Goal: Task Accomplishment & Management: Manage account settings

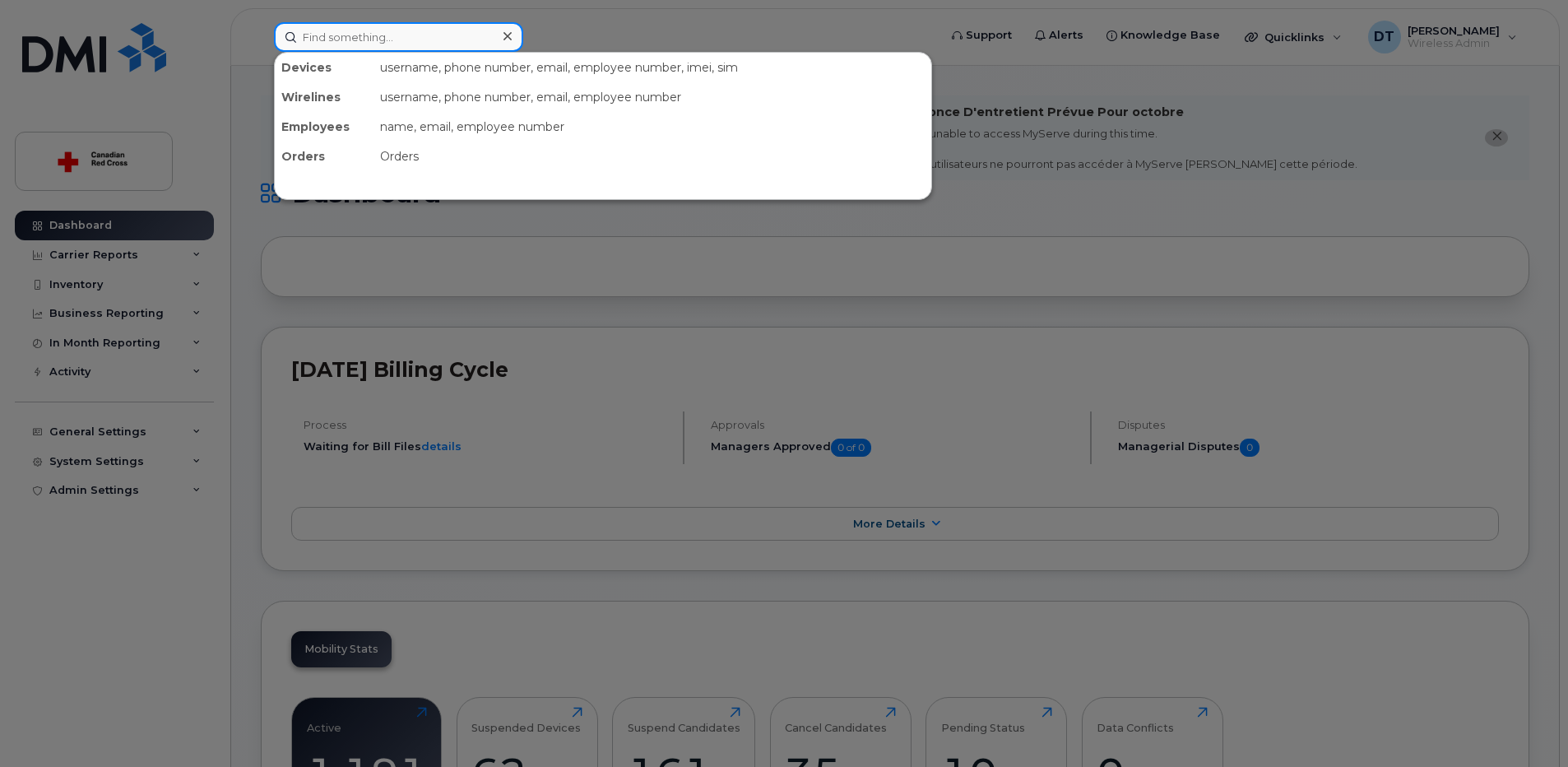
click at [385, 43] on input at bounding box center [399, 37] width 249 height 29
paste input "514-348-7329"
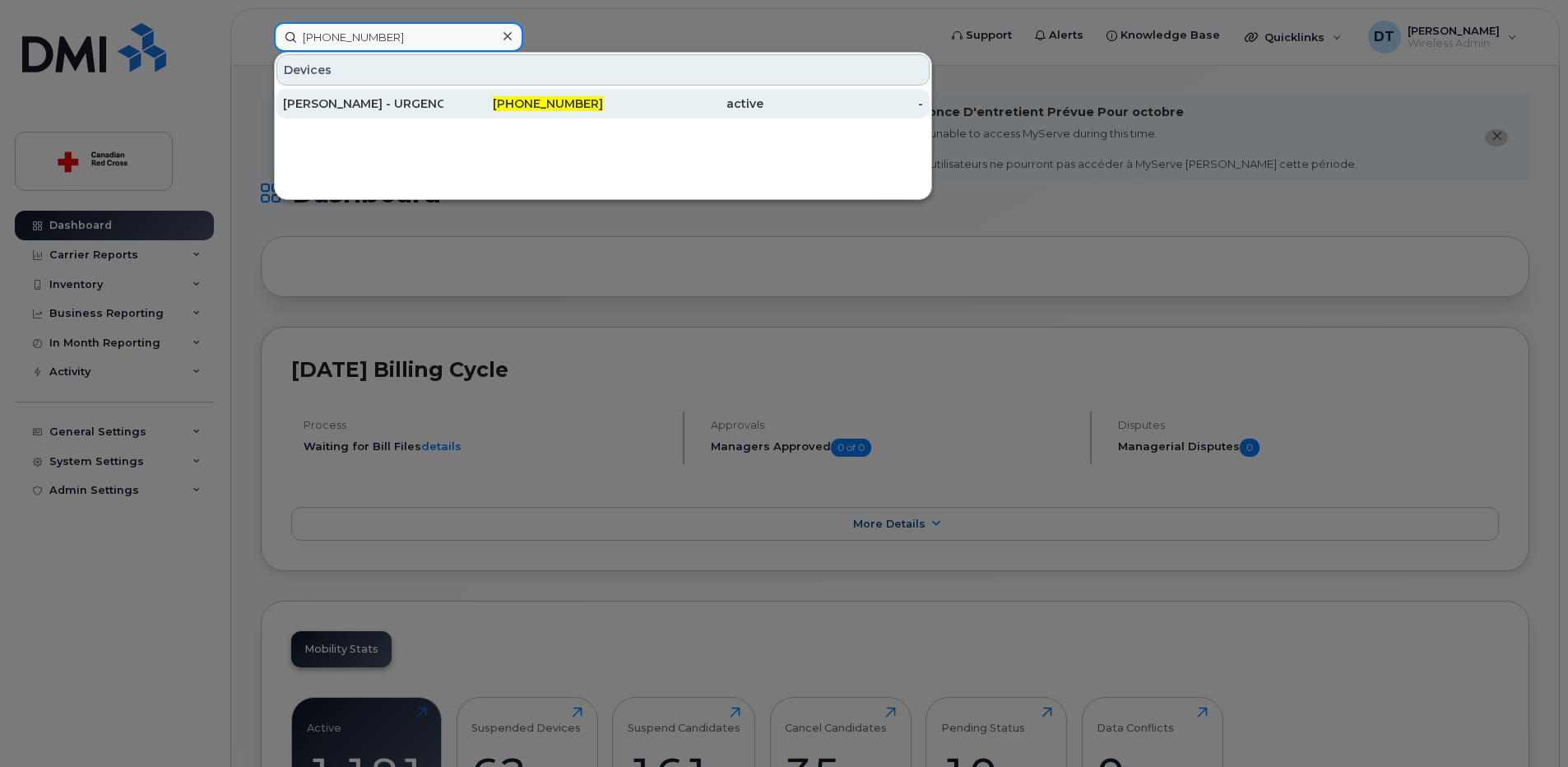
type input "514-348-7329"
click at [427, 104] on div "[PERSON_NAME] - URGENCE 3" at bounding box center [364, 103] width 161 height 16
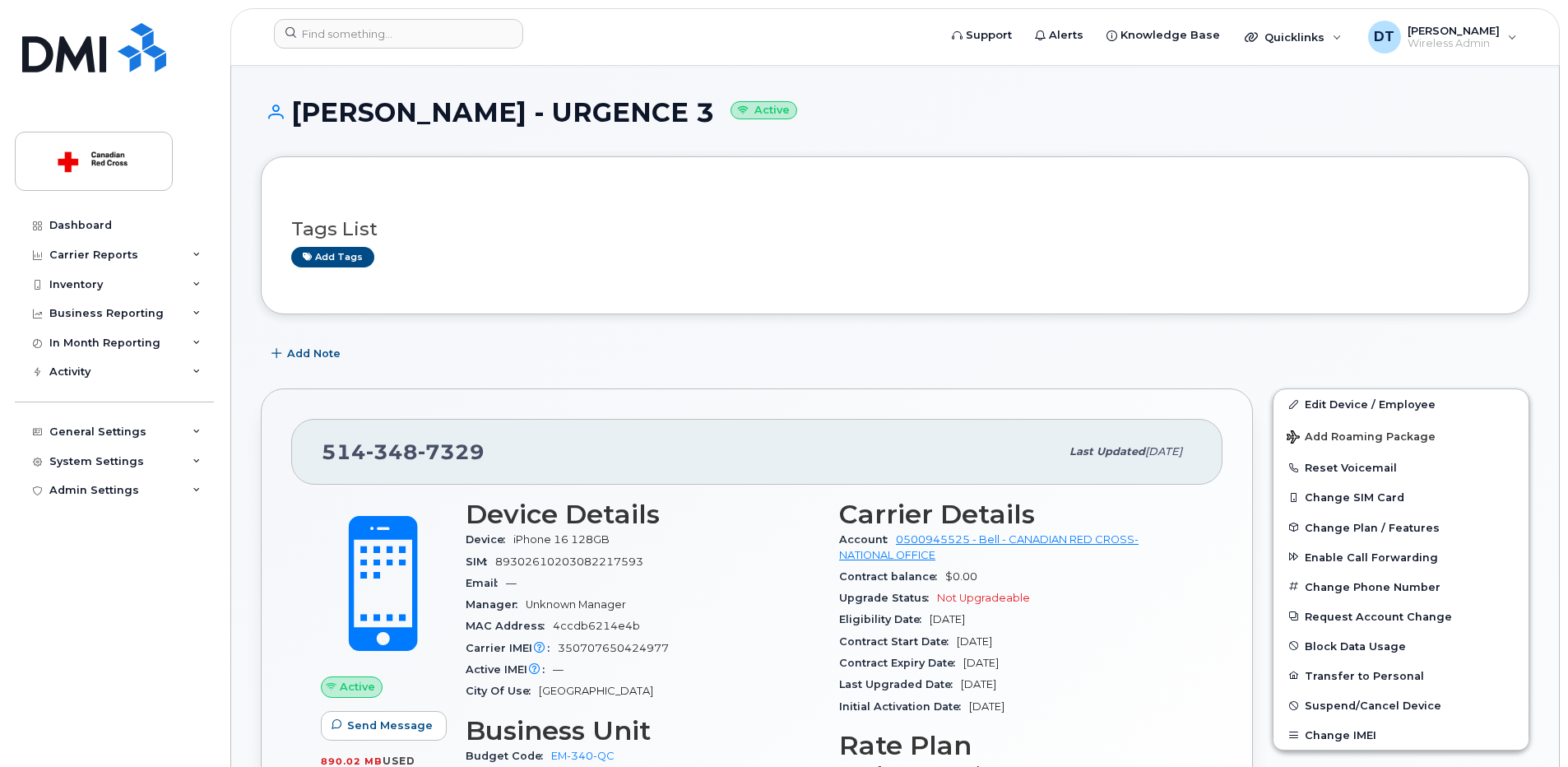
scroll to position [164, 0]
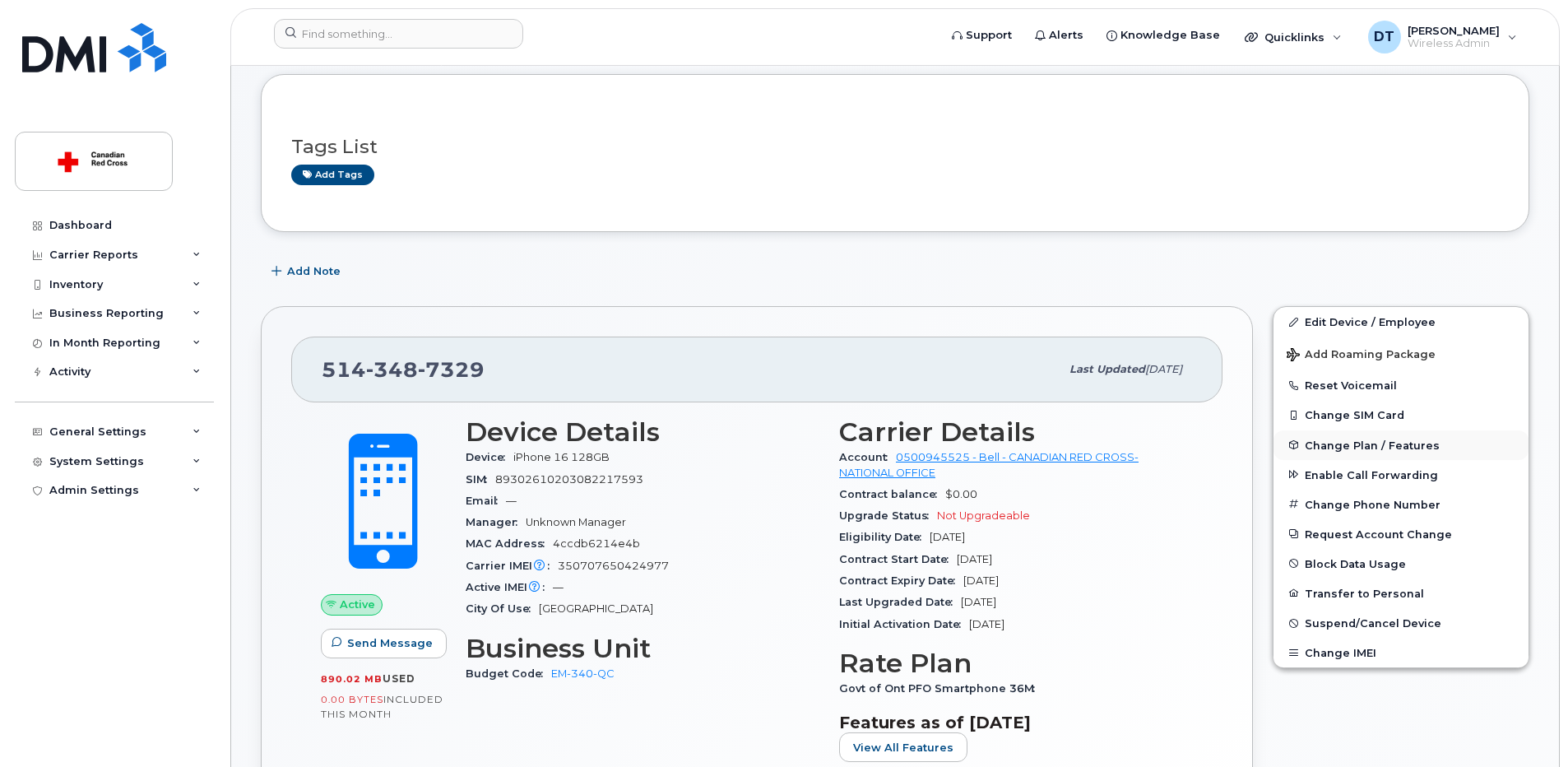
click at [1374, 444] on span "Change Plan / Features" at bounding box center [1372, 444] width 135 height 12
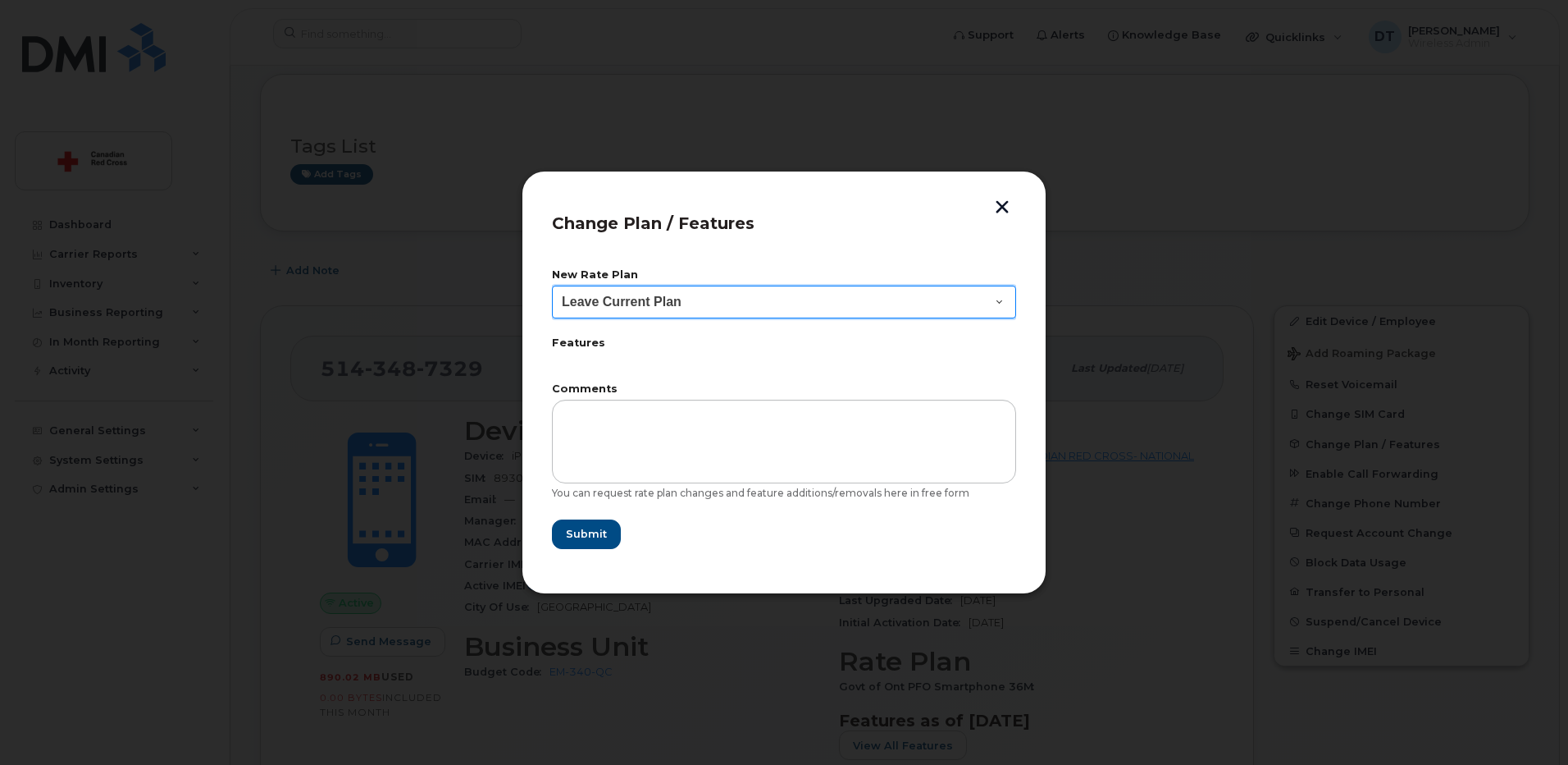
click at [1005, 299] on select "Leave Current Plan Govt of Ont PFO Smartphone Govt of Ont PFO Smartphone 30D Go…" at bounding box center [784, 301] width 464 height 33
click at [1025, 267] on div "Change Plan / Features New Rate Plan Leave Current Plan Govt of Ont PFO Smartph…" at bounding box center [784, 382] width 525 height 423
click at [1003, 209] on button "button" at bounding box center [1002, 208] width 24 height 17
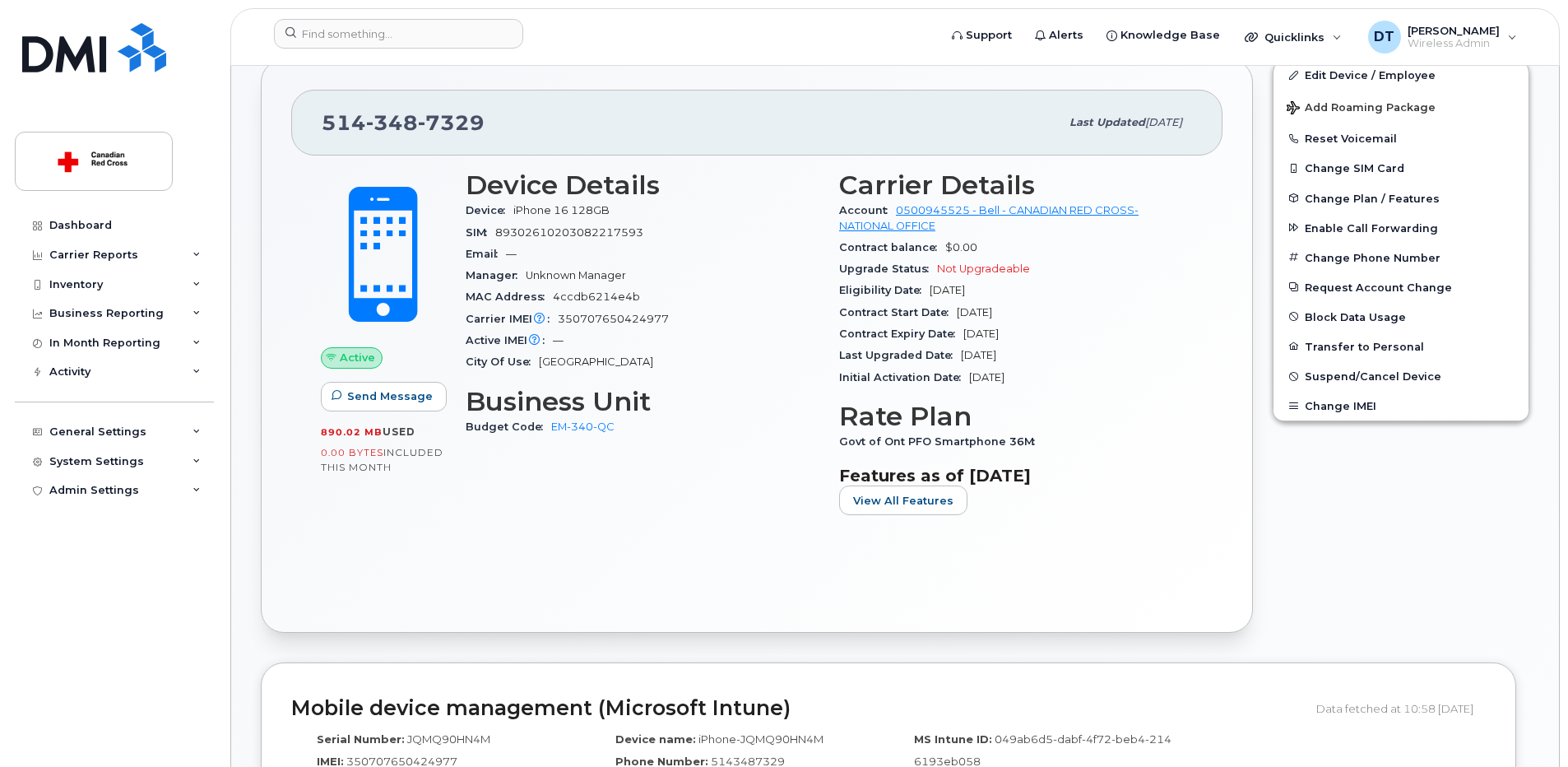
scroll to position [576, 0]
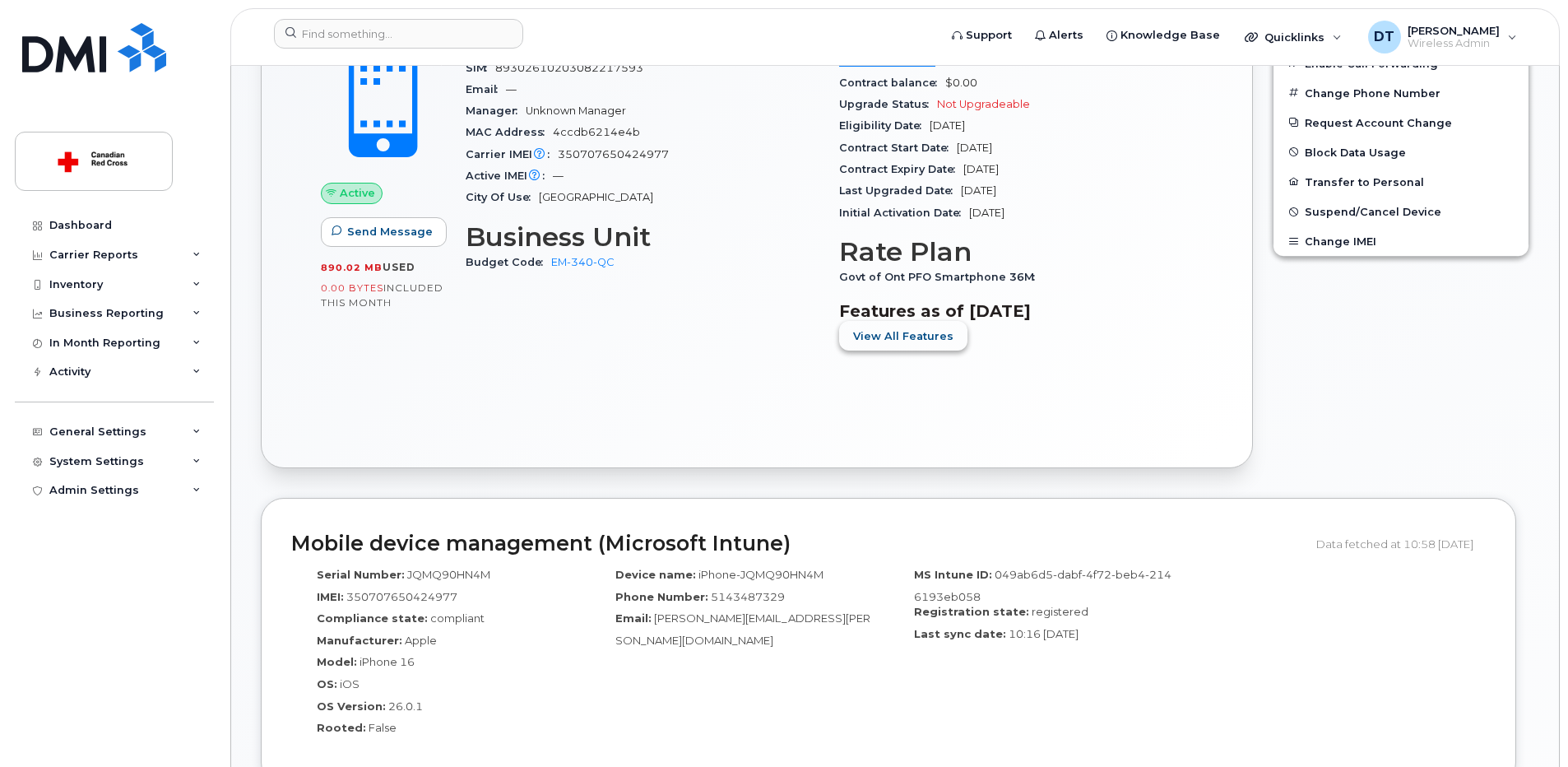
click at [921, 334] on span "View All Features" at bounding box center [903, 335] width 100 height 16
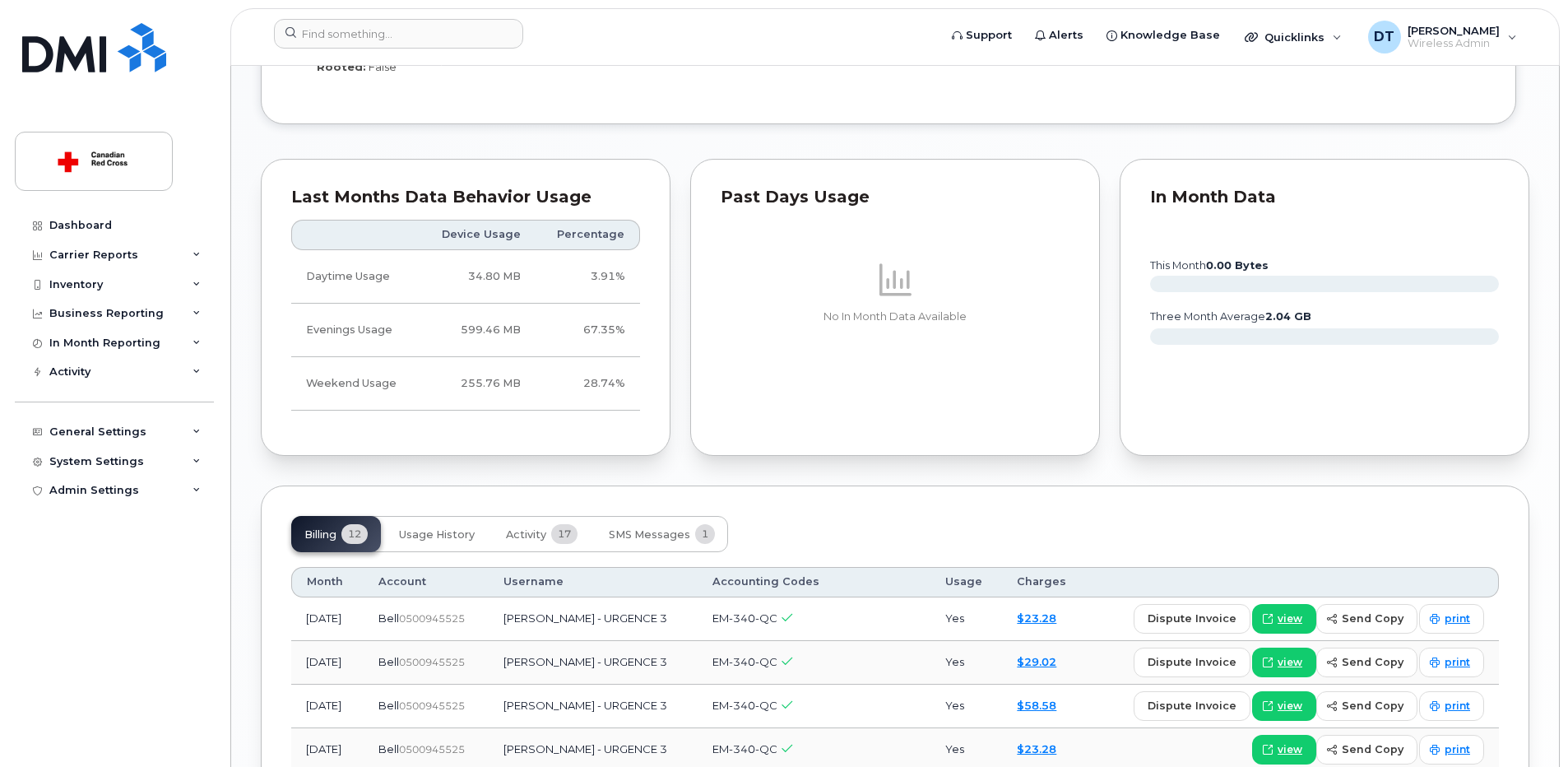
scroll to position [1563, 0]
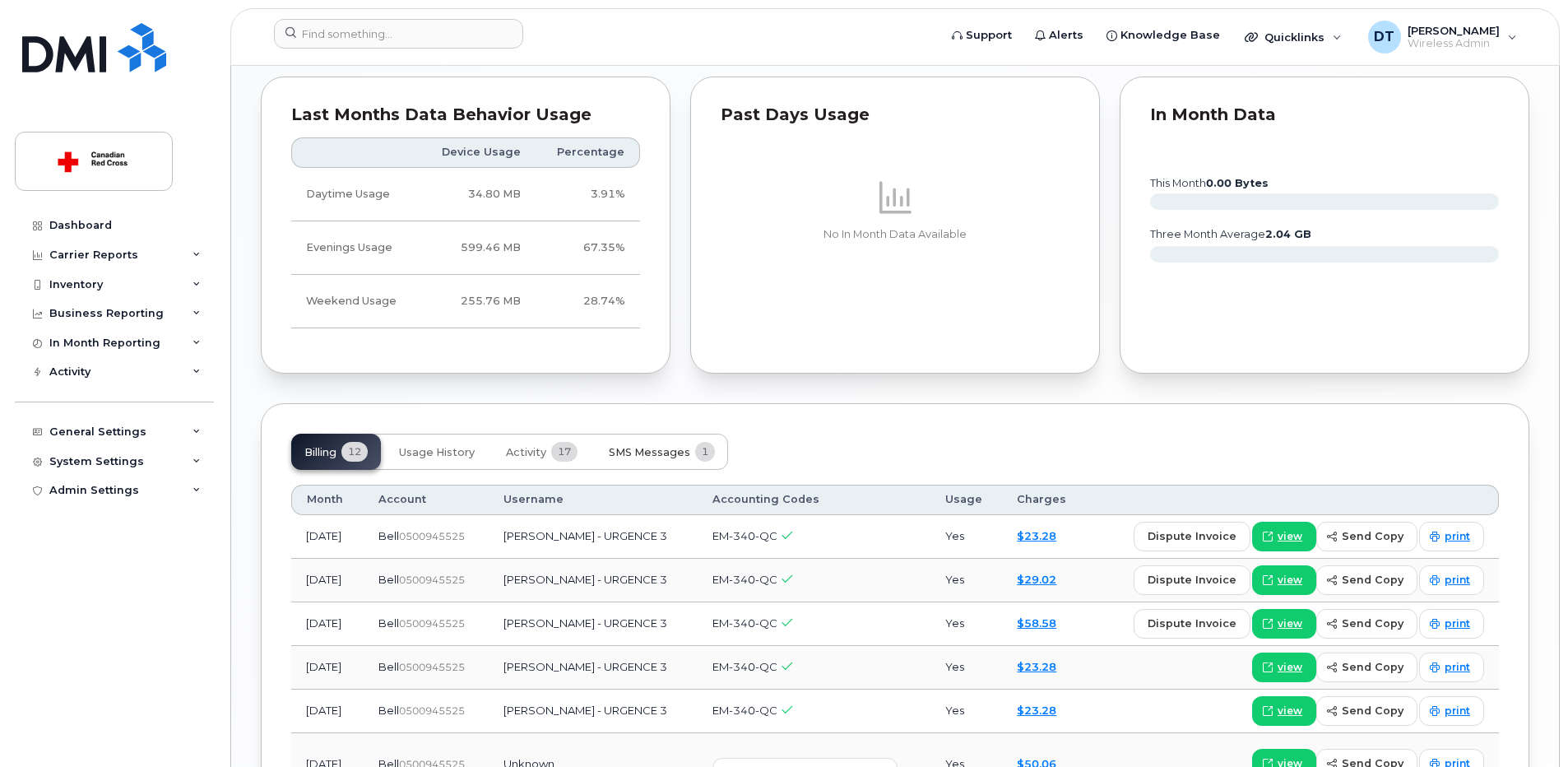
click at [682, 449] on span "SMS Messages" at bounding box center [649, 452] width 81 height 13
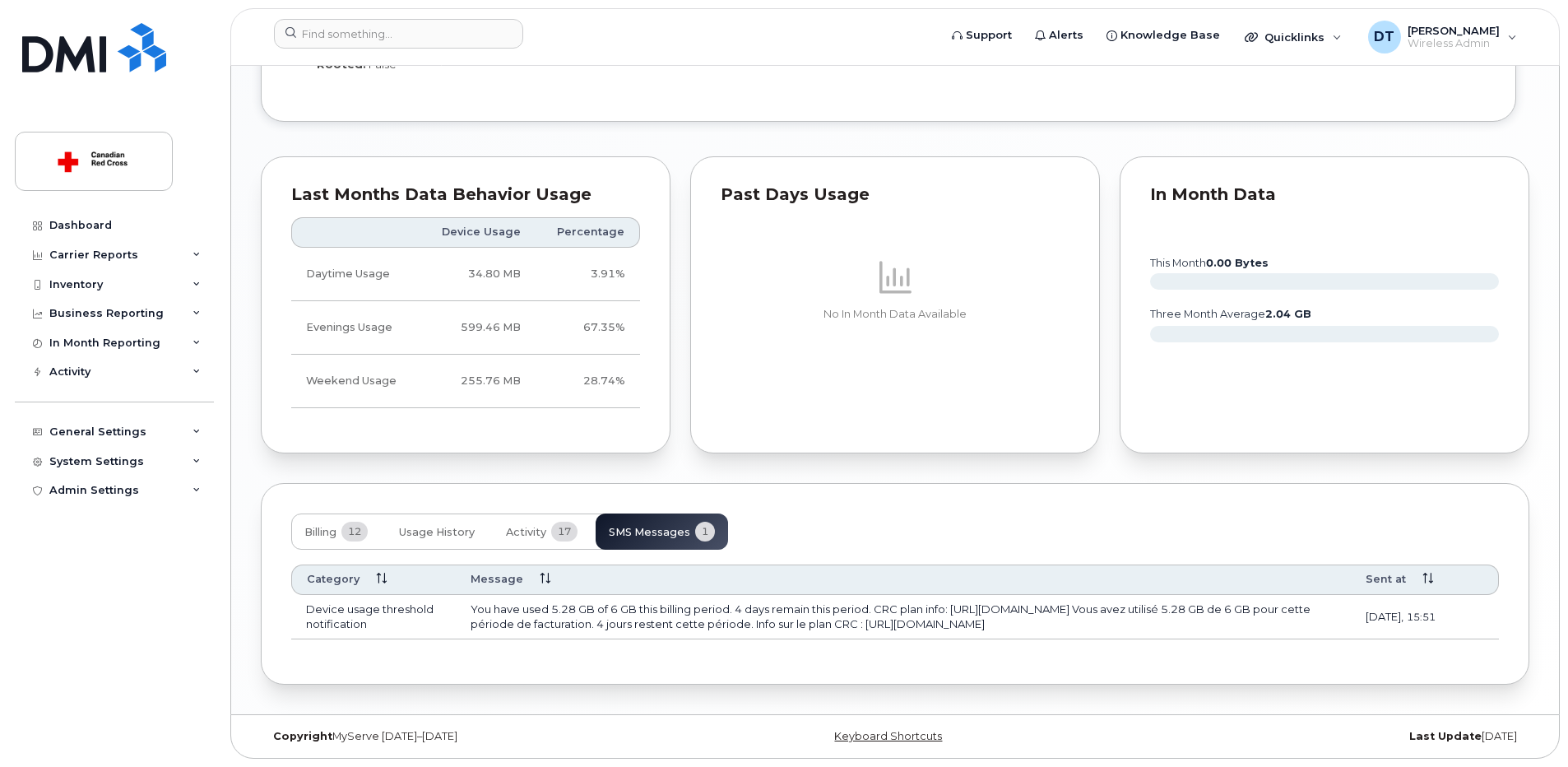
scroll to position [1483, 0]
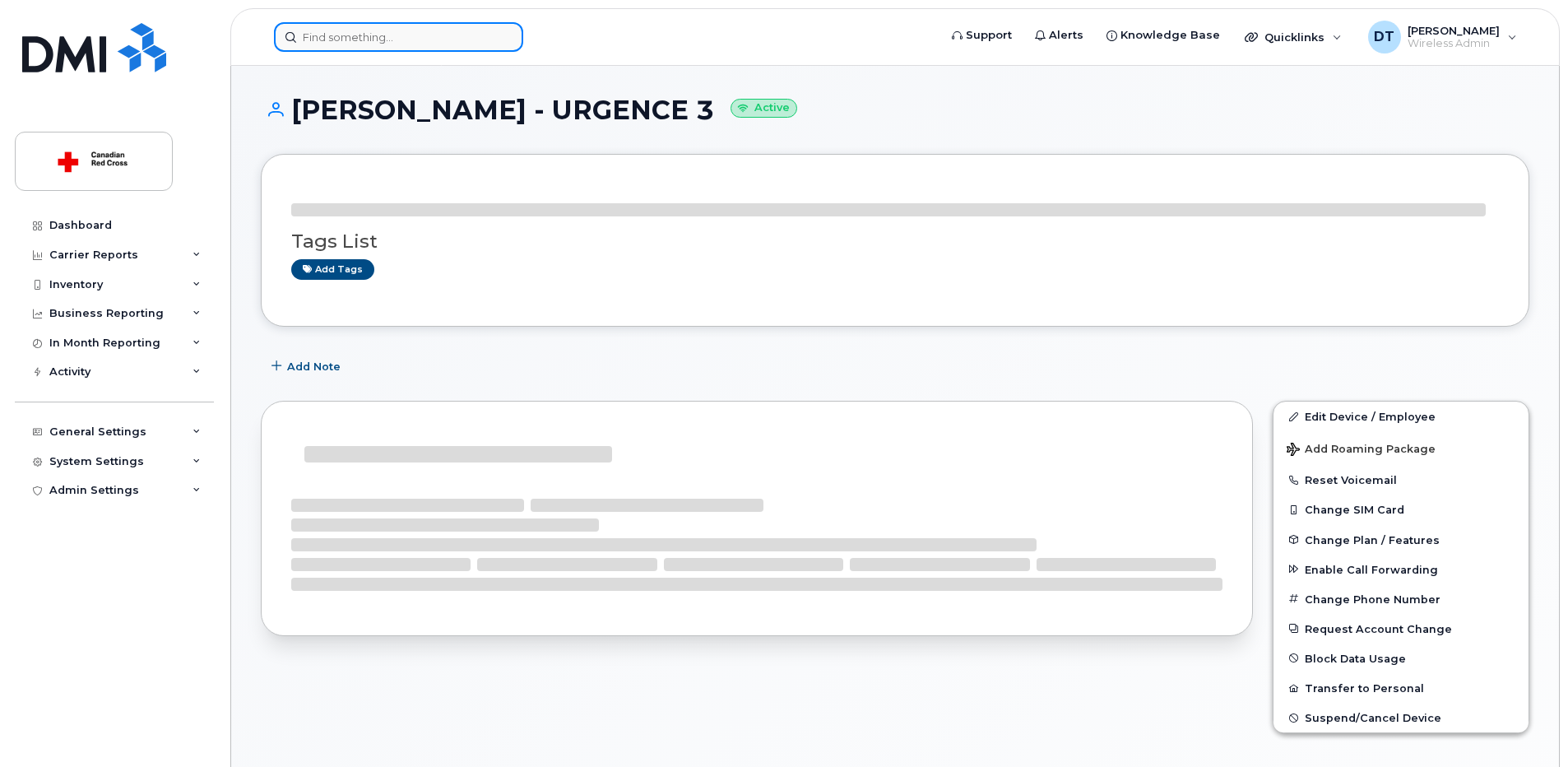
click at [392, 36] on input at bounding box center [399, 37] width 249 height 29
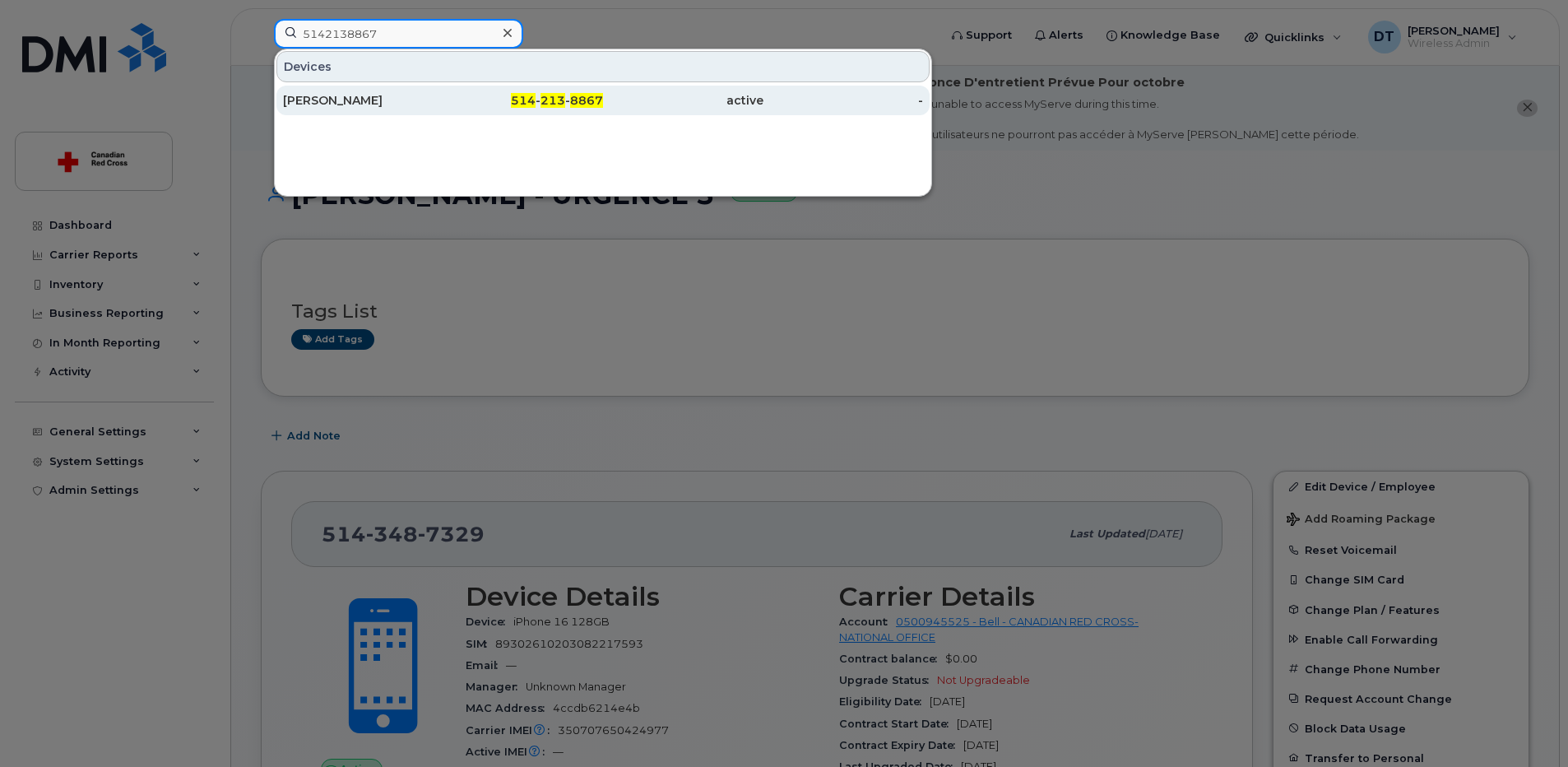
type input "5142138867"
click at [382, 101] on div "[PERSON_NAME]" at bounding box center [364, 100] width 161 height 16
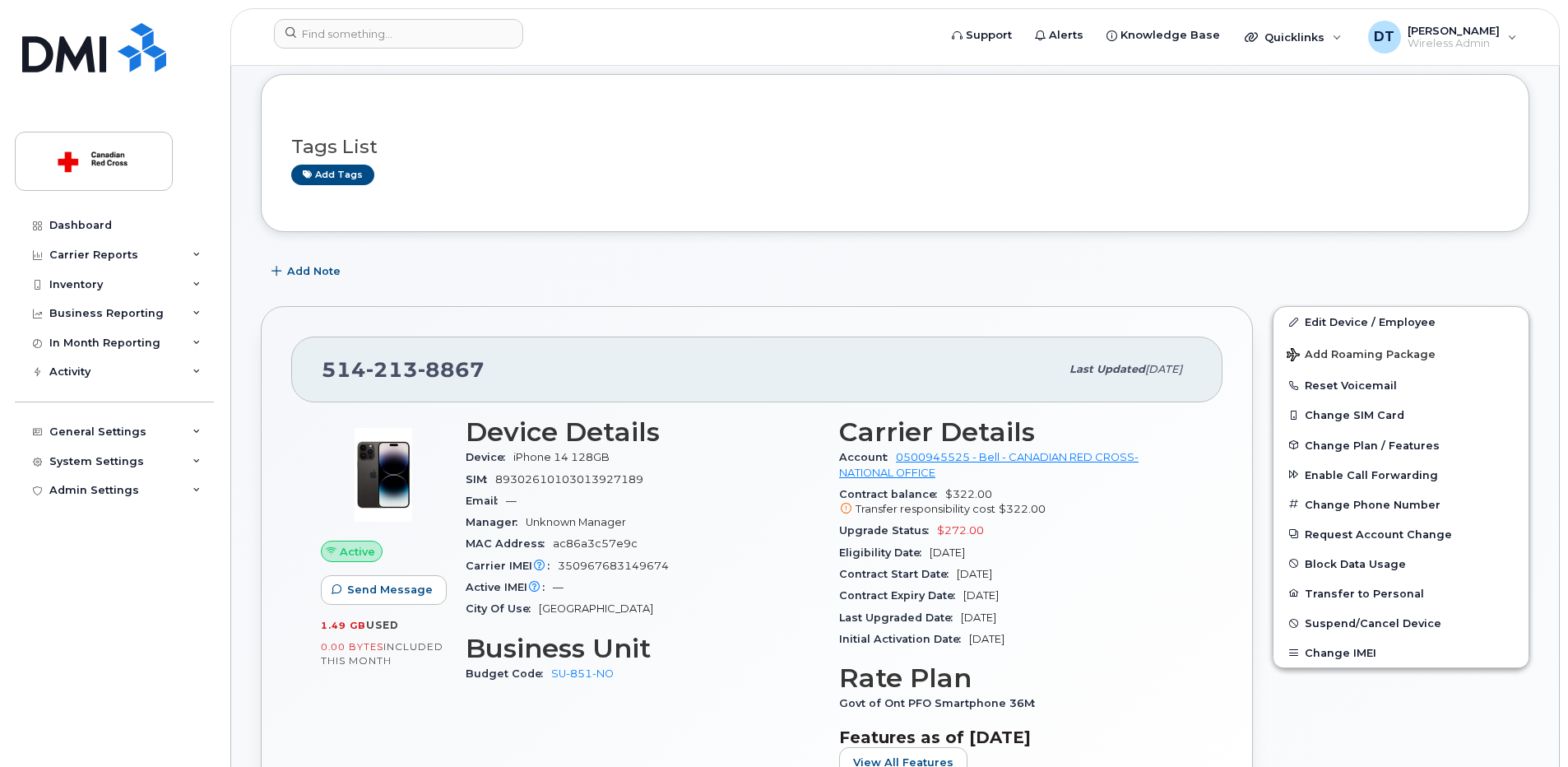
scroll to position [247, 0]
